Goal: Task Accomplishment & Management: Use online tool/utility

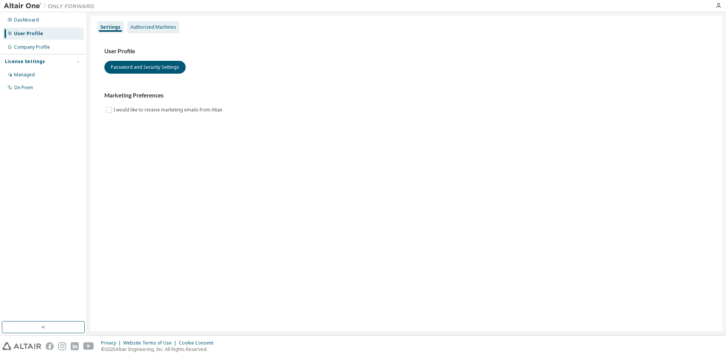
click at [161, 28] on div "Authorized Machines" at bounding box center [153, 27] width 46 height 6
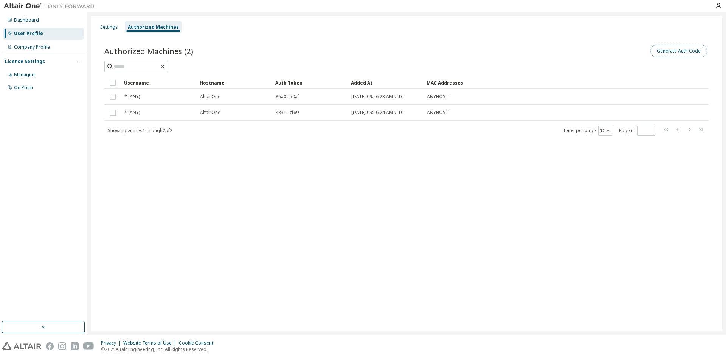
click at [666, 53] on button "Generate Auth Code" at bounding box center [678, 51] width 57 height 13
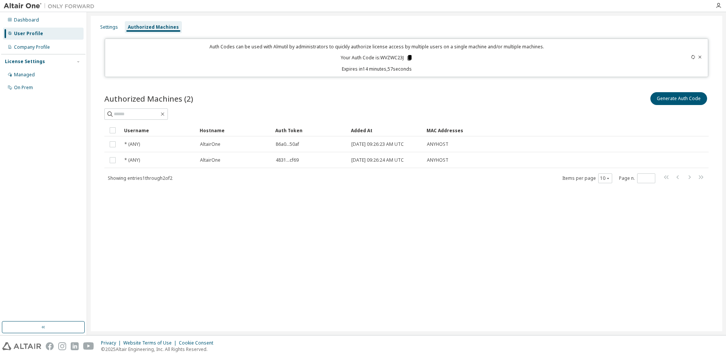
click at [410, 58] on icon at bounding box center [410, 57] width 4 height 5
